Goal: Task Accomplishment & Management: Manage account settings

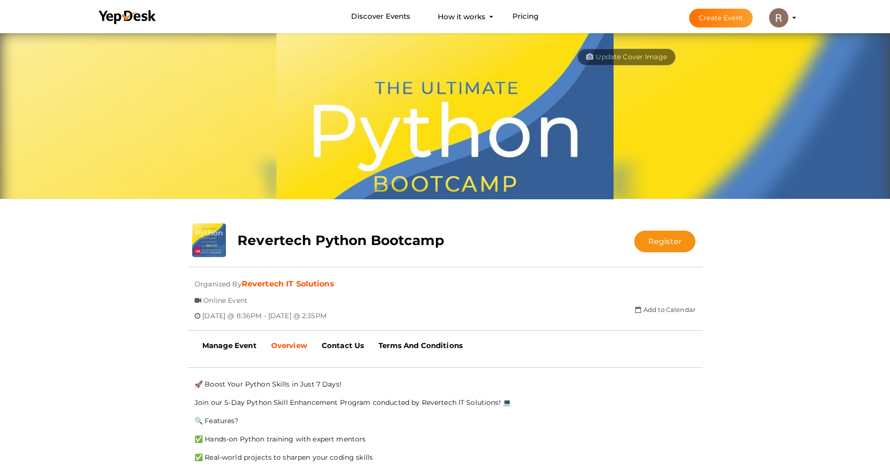
click at [789, 17] on profile-pic at bounding box center [778, 16] width 19 height 7
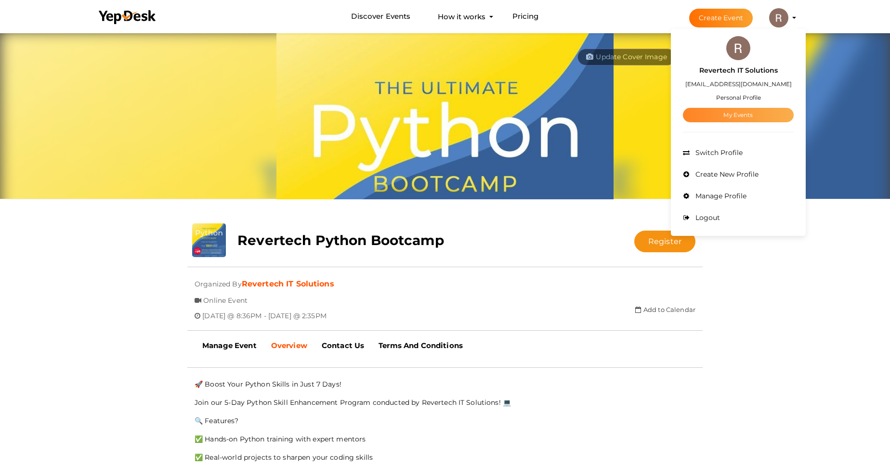
click at [740, 115] on link "My Events" at bounding box center [738, 115] width 111 height 14
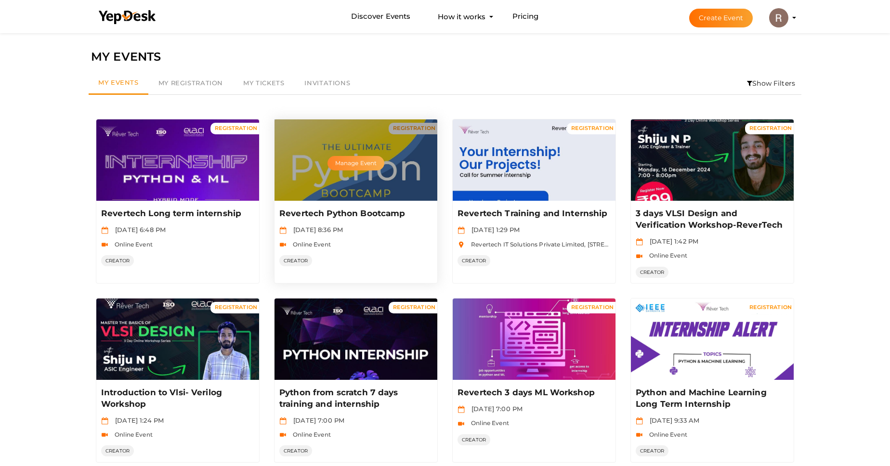
click at [343, 164] on button "Manage Event" at bounding box center [356, 163] width 57 height 14
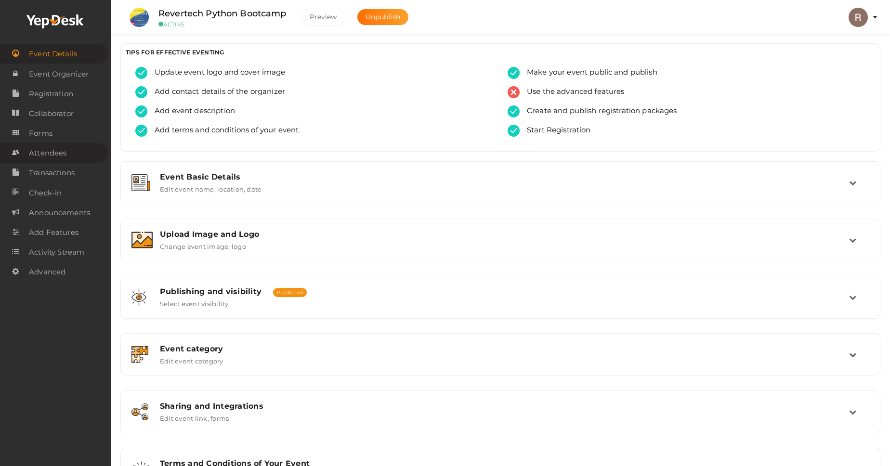
click at [81, 150] on link "Attendees" at bounding box center [54, 153] width 108 height 20
